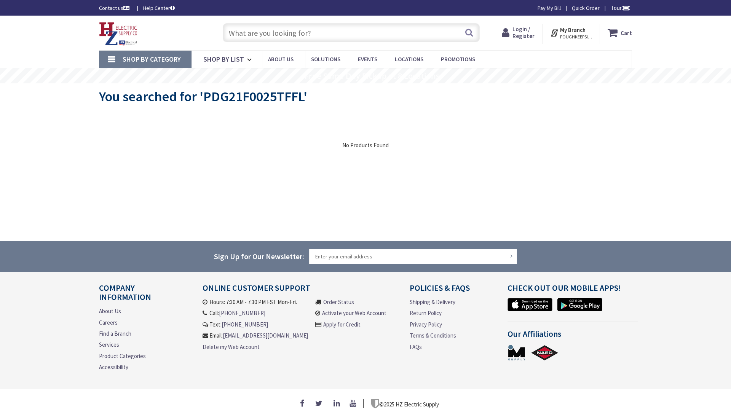
type input "[GEOGRAPHIC_DATA], [GEOGRAPHIC_DATA]"
